Goal: Information Seeking & Learning: Learn about a topic

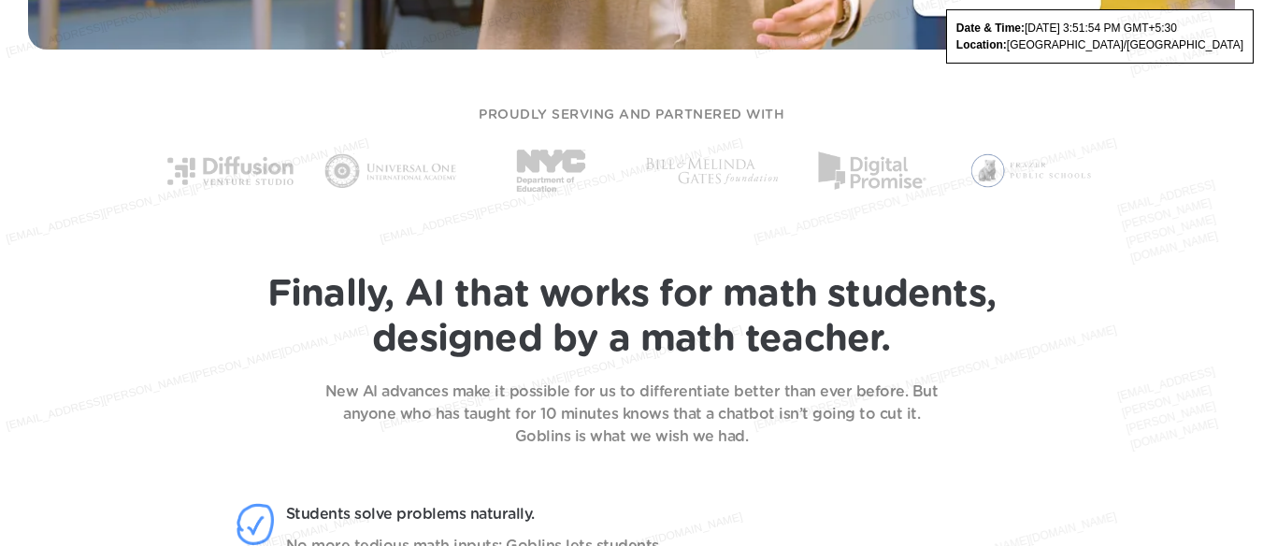
scroll to position [1122, 0]
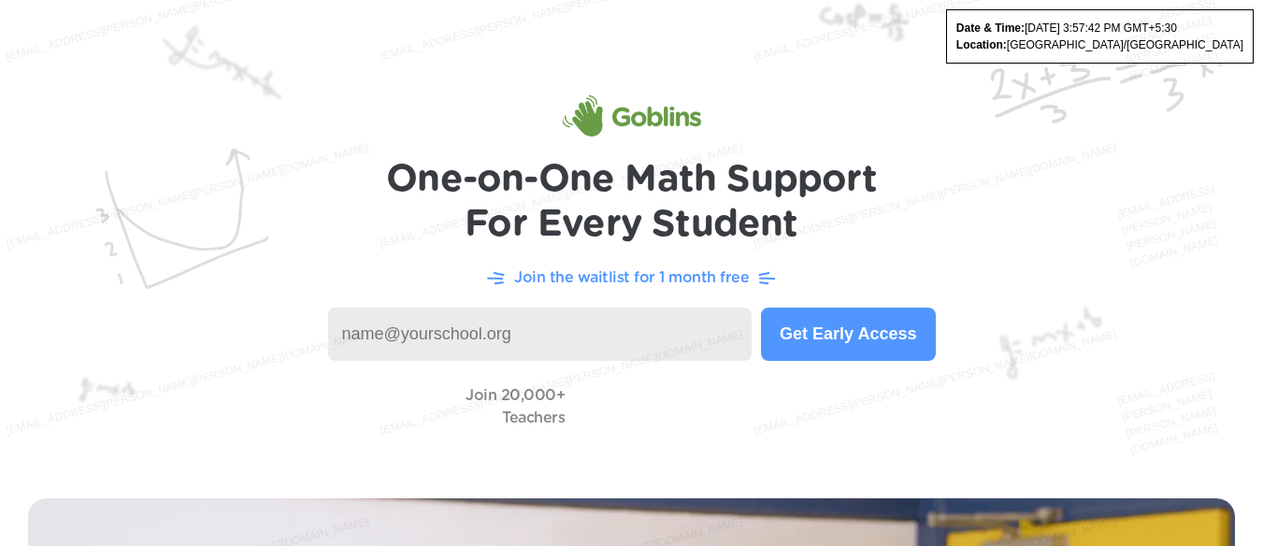
click at [637, 195] on h1 "One-on-One Math Support For Every Student" at bounding box center [631, 202] width 491 height 90
click at [638, 193] on h1 "One-on-One Math Support For Every Student" at bounding box center [631, 202] width 491 height 90
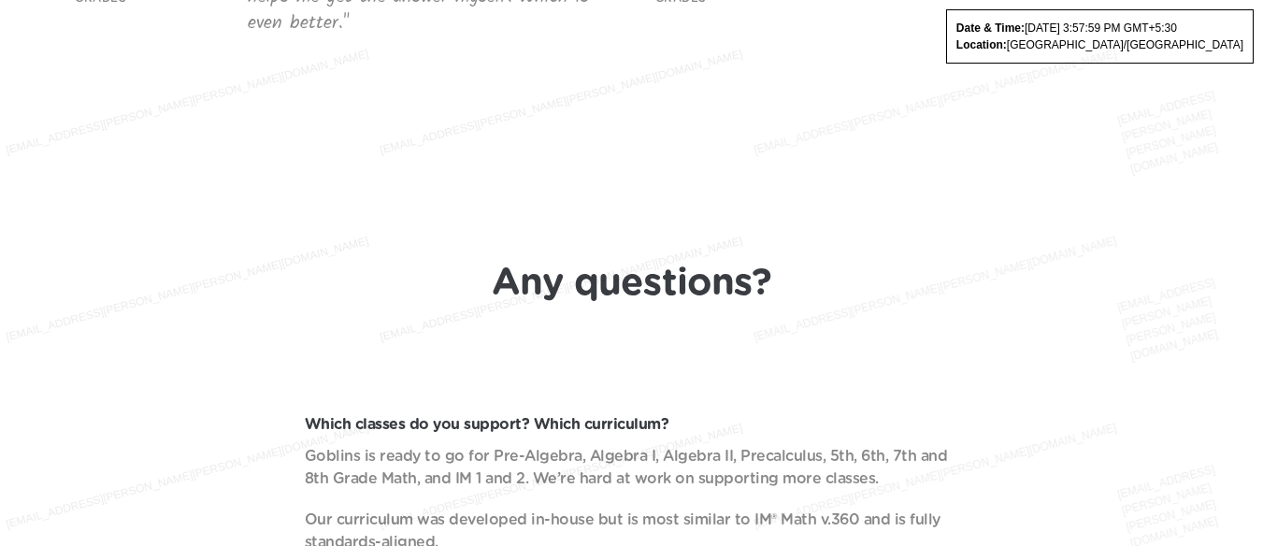
scroll to position [5795, 0]
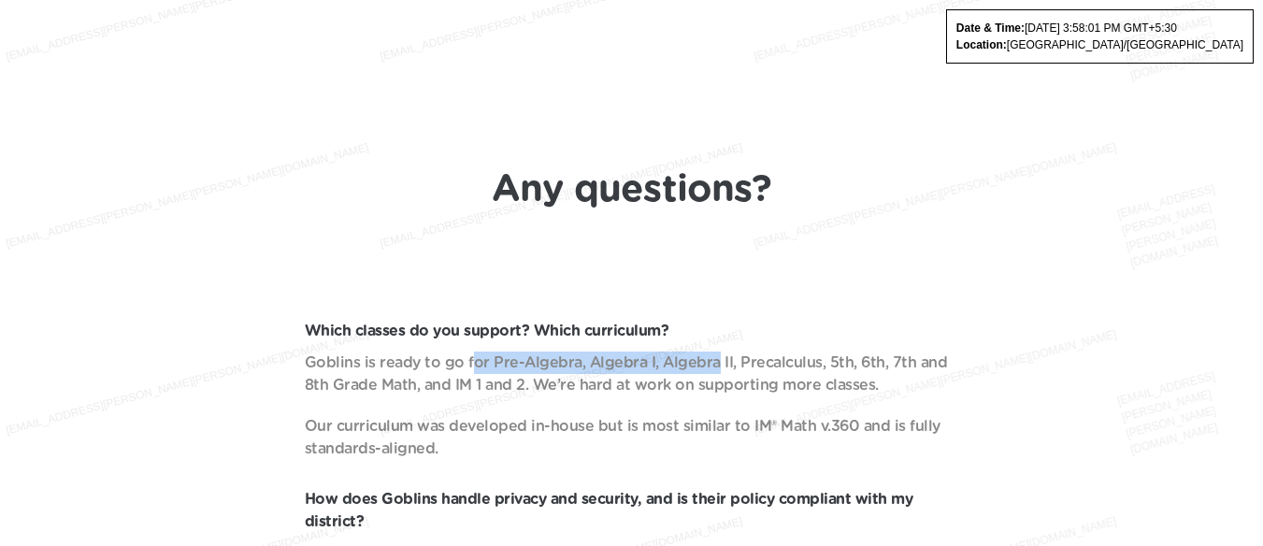
drag, startPoint x: 471, startPoint y: 367, endPoint x: 709, endPoint y: 369, distance: 238.4
click at [709, 369] on p "Goblins is ready to go for Pre-Algebra, Algebra I, Algebra II, Precalculus, 5th…" at bounding box center [632, 373] width 654 height 45
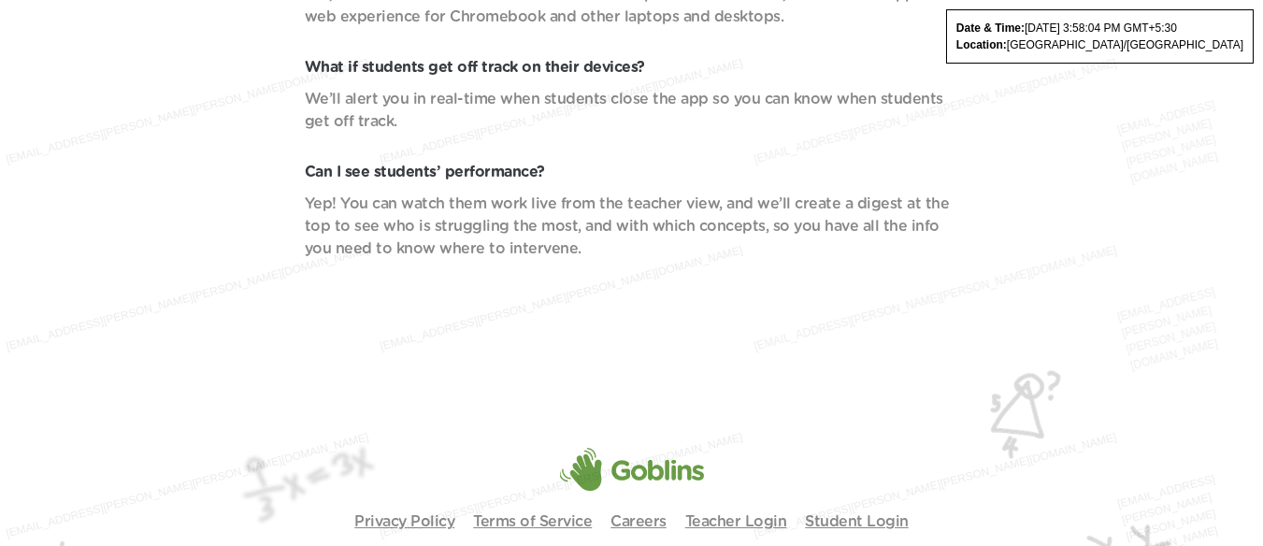
scroll to position [6797, 0]
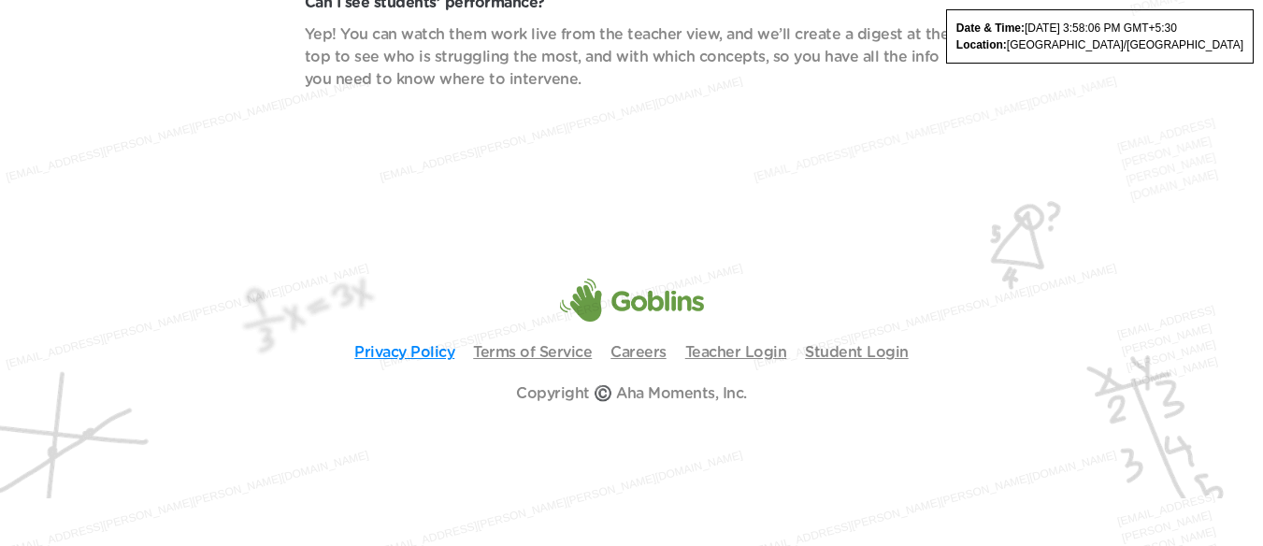
click at [402, 347] on link "Privacy Policy" at bounding box center [404, 352] width 100 height 15
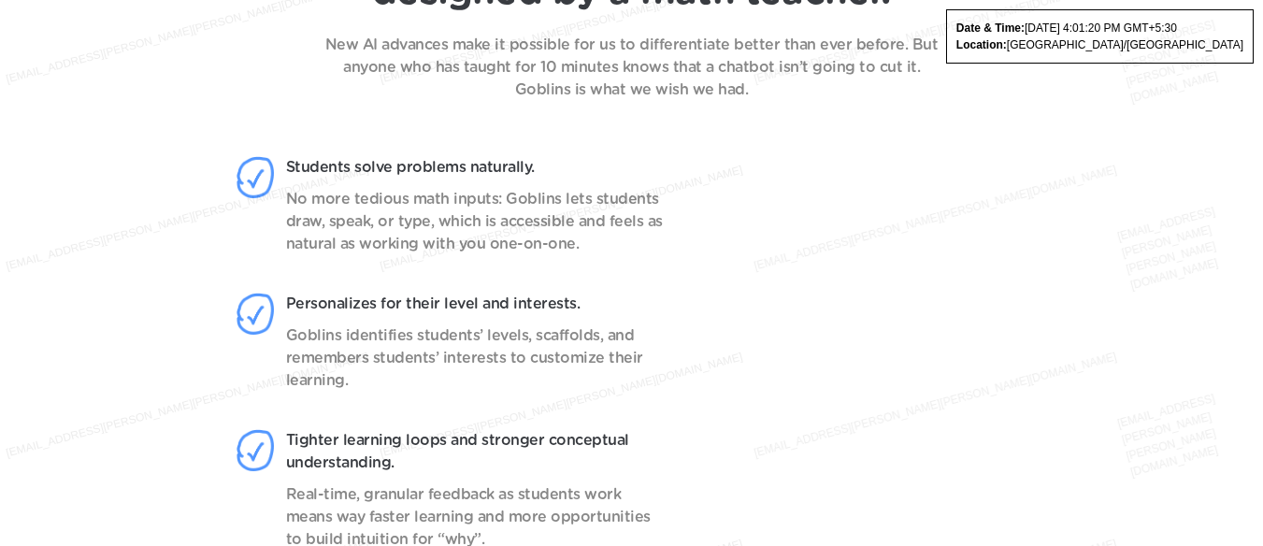
scroll to position [1468, 0]
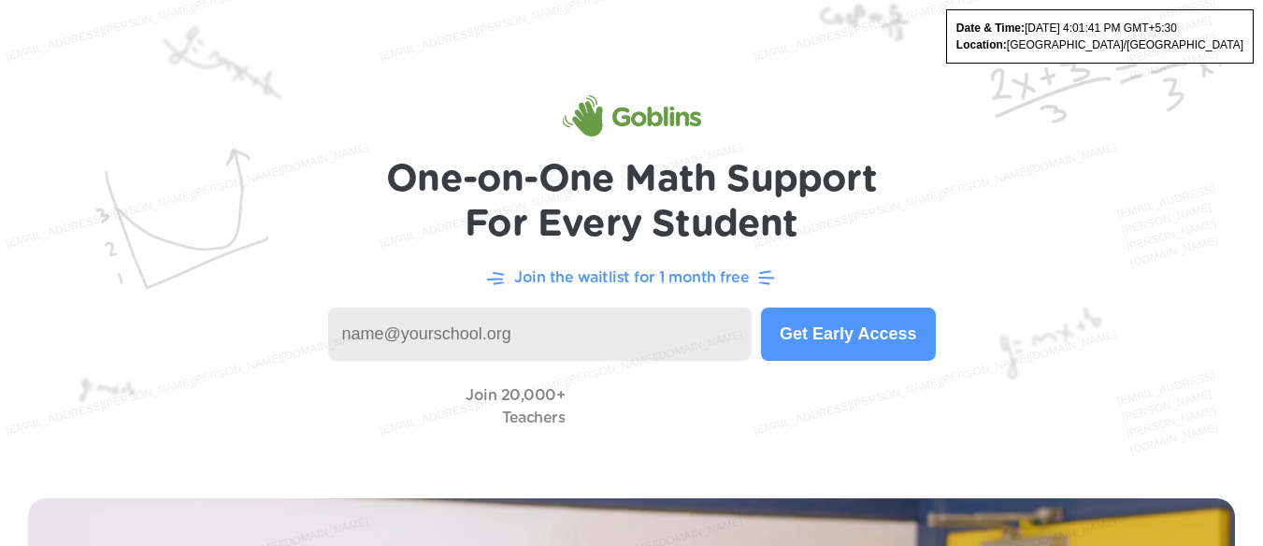
click at [494, 122] on img at bounding box center [631, 235] width 1263 height 470
click at [417, 121] on img at bounding box center [631, 235] width 1263 height 470
